Goal: Task Accomplishment & Management: Use online tool/utility

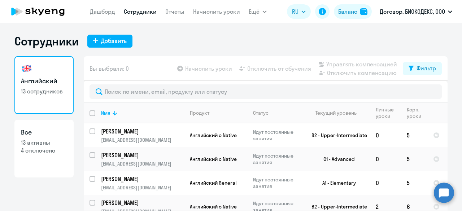
select select "30"
click at [99, 8] on app-menu-item-link "Дашборд" at bounding box center [102, 11] width 25 height 9
click at [100, 12] on link "Дашборд" at bounding box center [102, 11] width 25 height 7
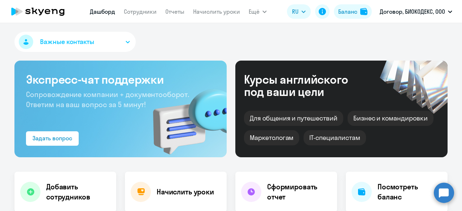
scroll to position [108, 0]
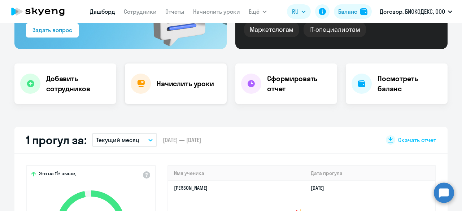
click at [186, 85] on h4 "Начислить уроки" at bounding box center [185, 84] width 57 height 10
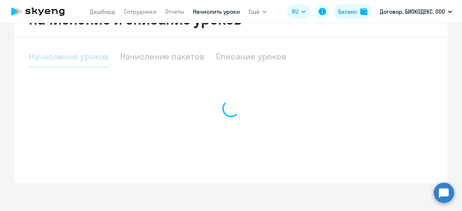
select select "10"
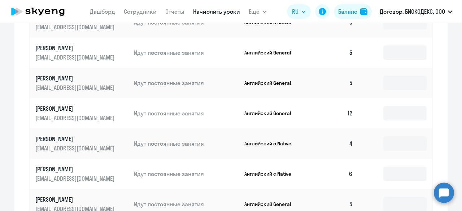
scroll to position [407, 0]
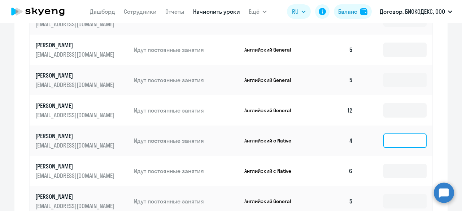
click at [398, 144] on input at bounding box center [405, 141] width 43 height 14
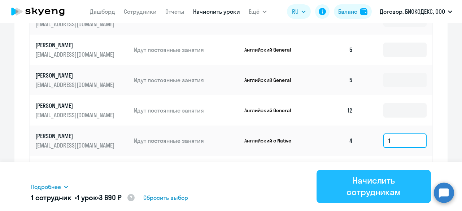
type input "1"
click at [385, 178] on div "Начислить сотрудникам" at bounding box center [374, 186] width 94 height 23
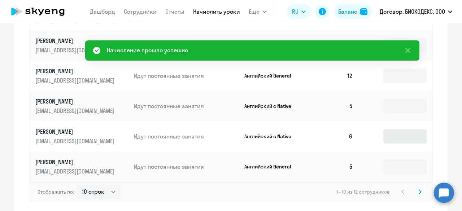
scroll to position [473, 0]
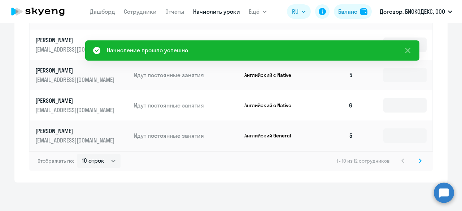
click at [421, 161] on svg-icon at bounding box center [420, 161] width 9 height 9
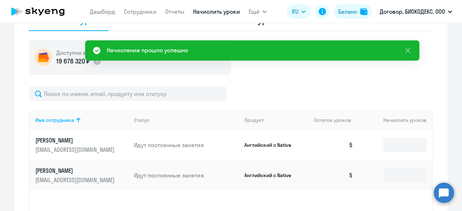
scroll to position [186, 0]
